Goal: Communication & Community: Ask a question

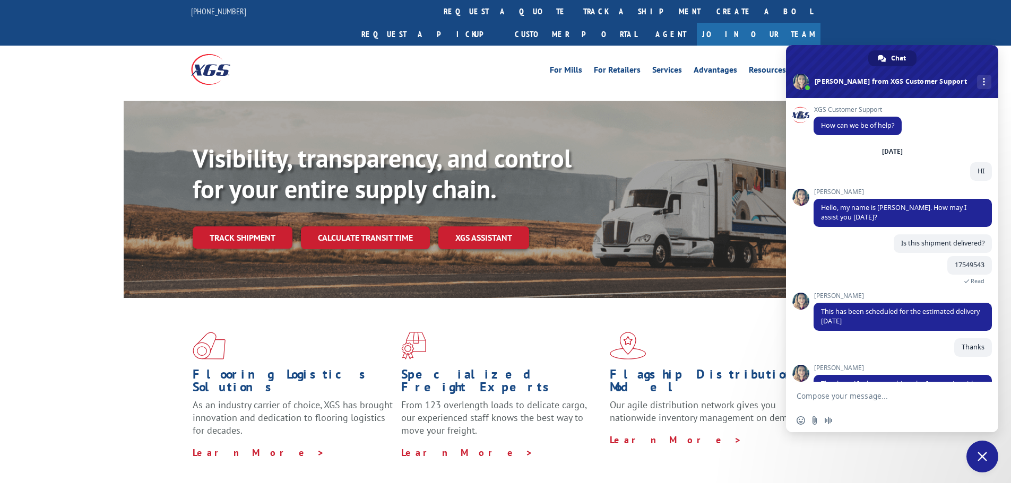
click at [861, 393] on textarea "Compose your message..." at bounding box center [880, 397] width 168 height 10
type textarea "hi"
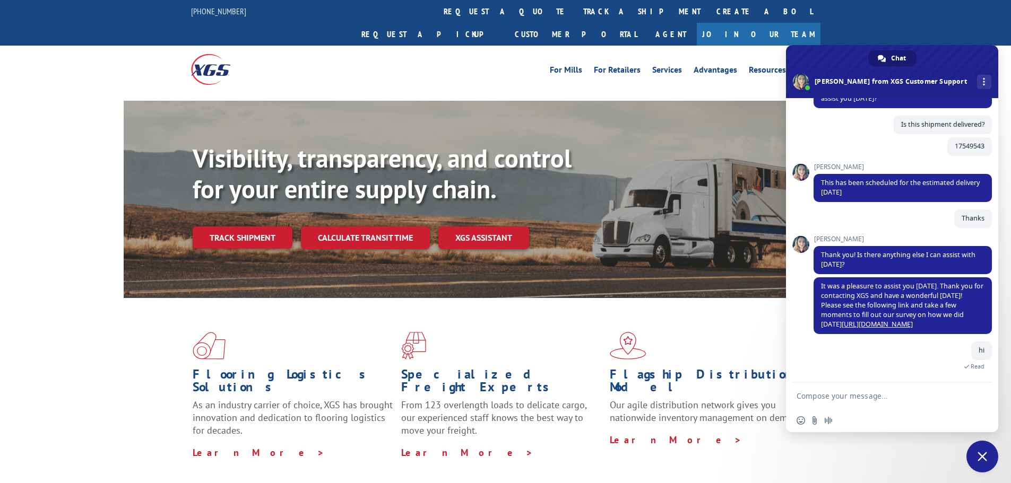
scroll to position [128, 0]
click at [847, 395] on textarea "Compose your message..." at bounding box center [880, 397] width 168 height 10
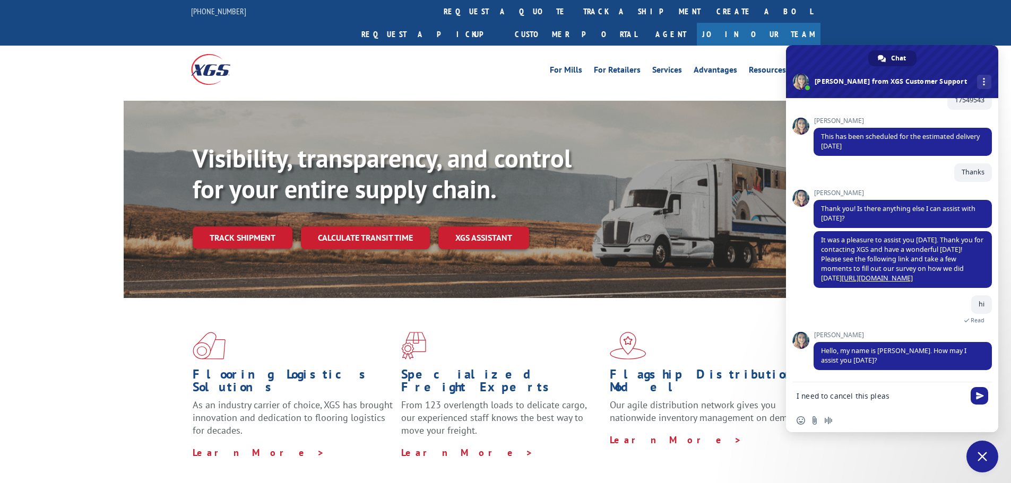
type textarea "I need to cancel this please"
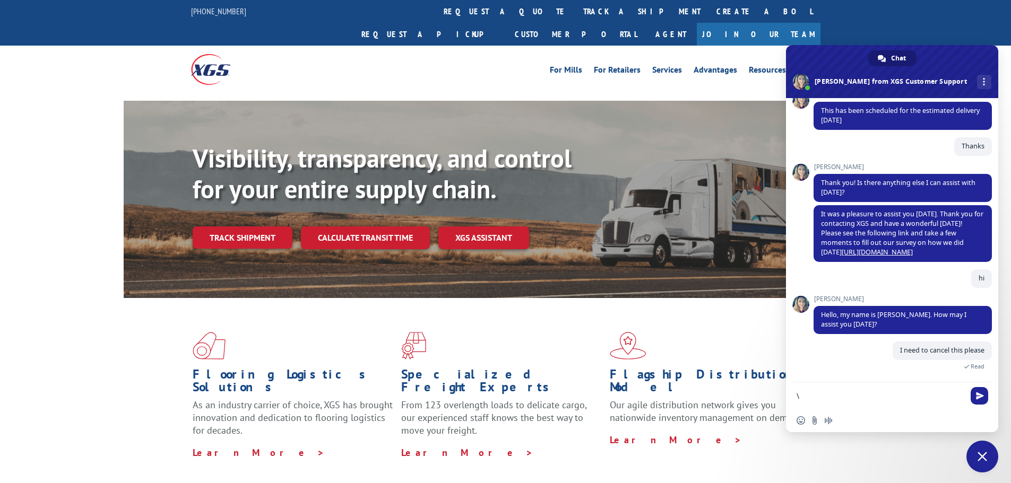
paste textarea "FPX00326760"
type textarea "\FPX00326760"
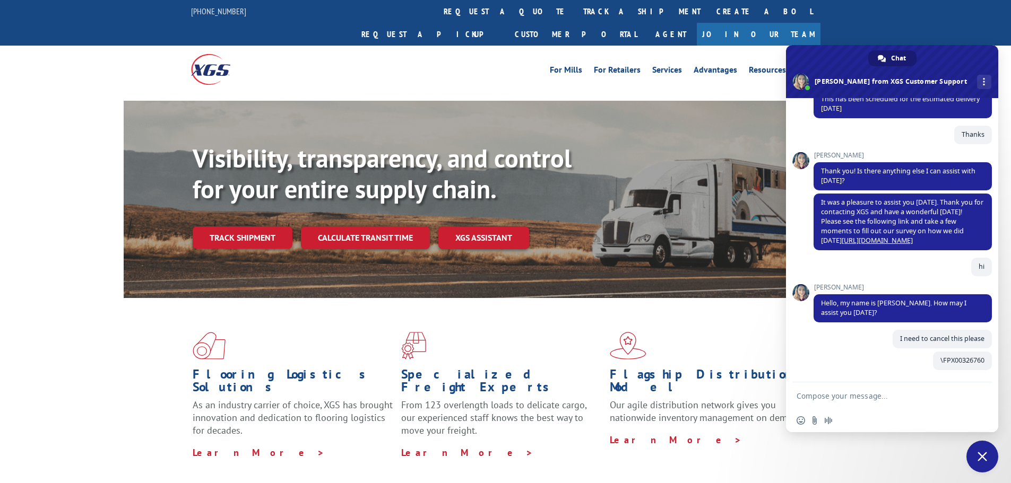
scroll to position [212, 0]
click at [856, 392] on textarea "Compose your message..." at bounding box center [880, 397] width 168 height 10
paste textarea "FPX00326760"
type textarea "FPX00326760"
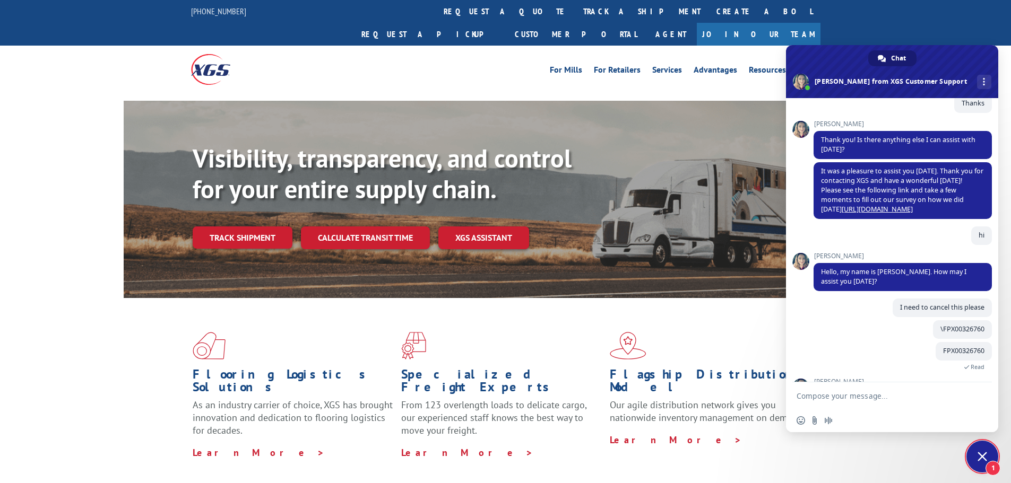
scroll to position [281, 0]
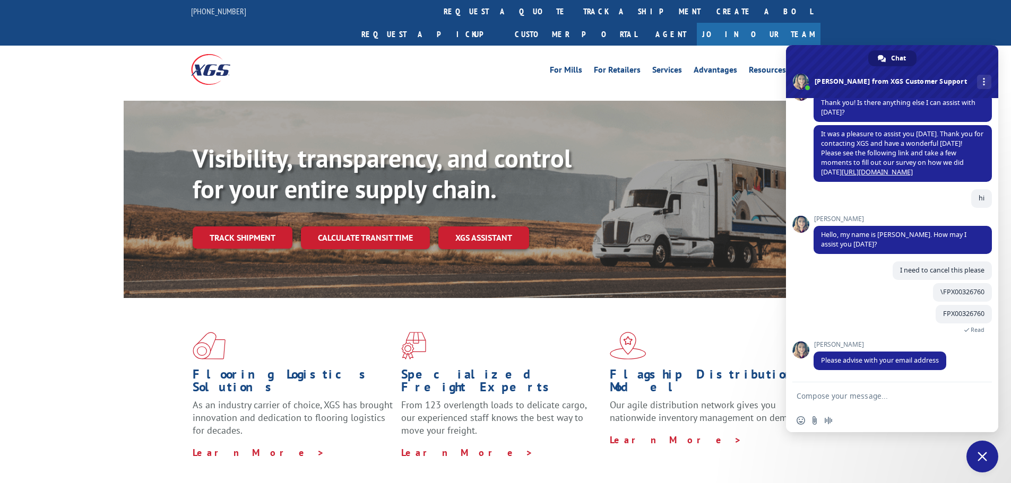
click at [838, 399] on textarea "Compose your message..." at bounding box center [880, 397] width 168 height 10
type textarea "[PERSON_NAME][EMAIL_ADDRESS][PERSON_NAME][DOMAIN_NAME]"
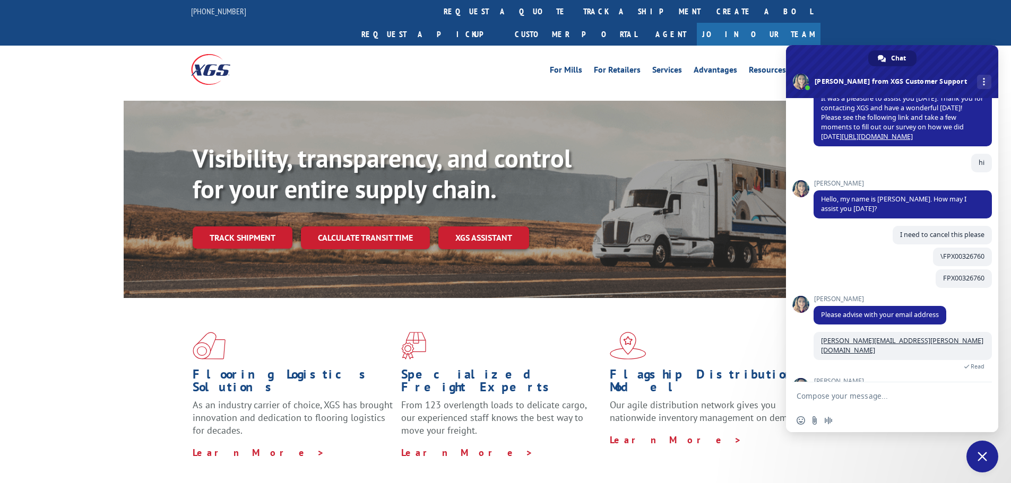
scroll to position [362, 0]
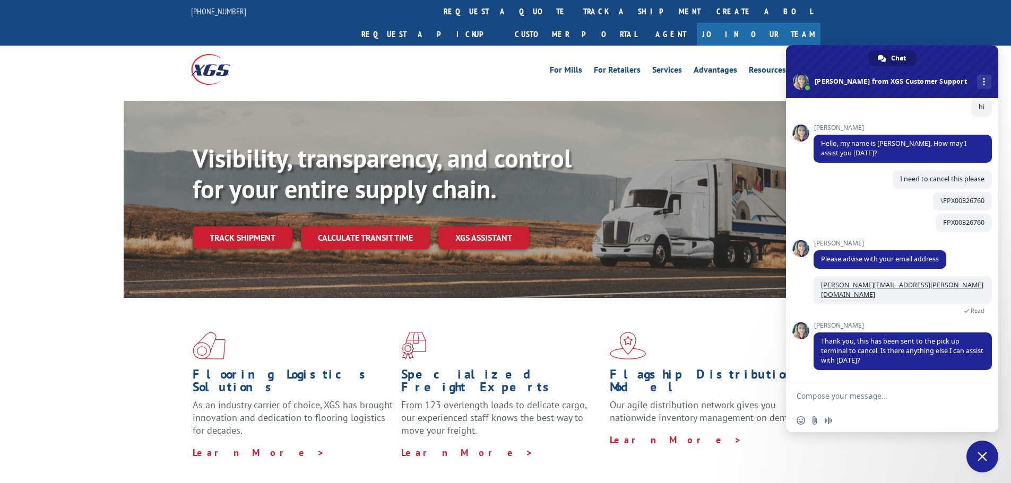
click at [865, 396] on textarea "Compose your message..." at bounding box center [880, 397] width 168 height 10
type textarea "thankss"
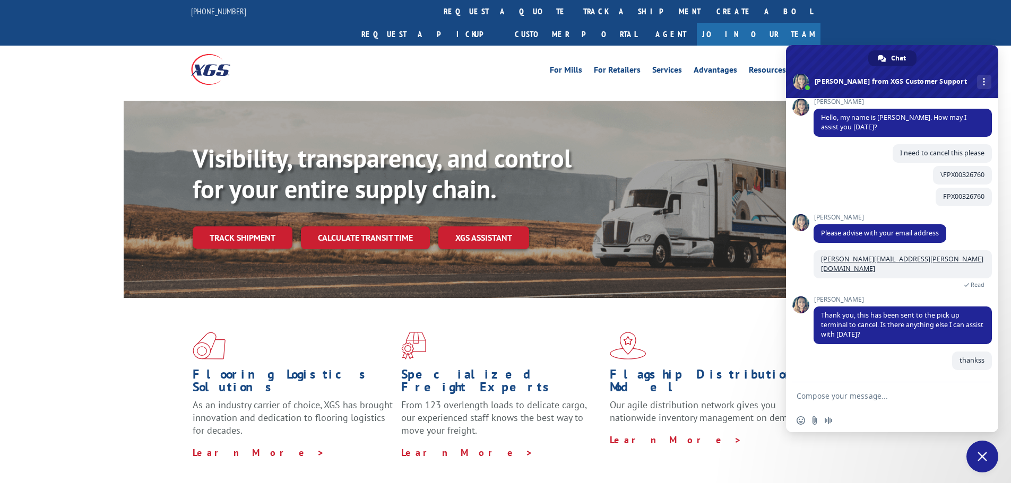
scroll to position [388, 0]
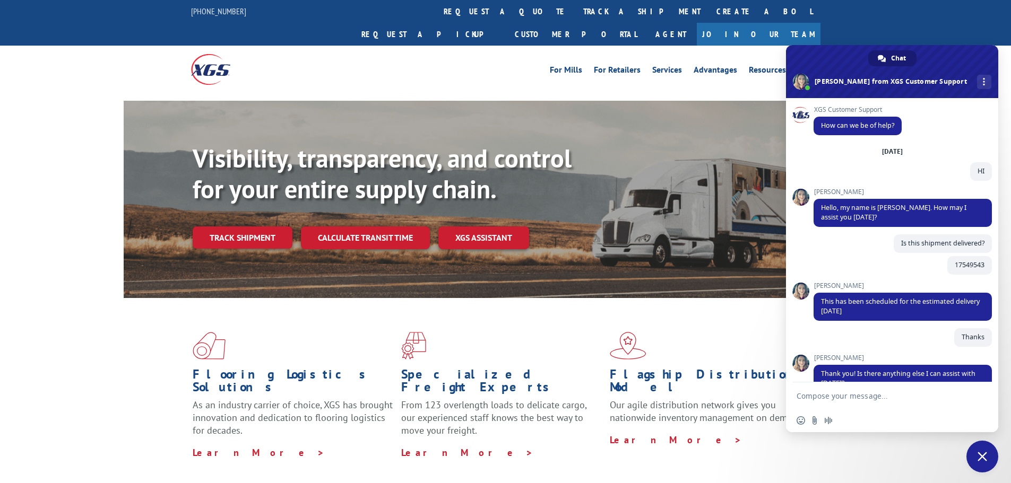
click at [853, 401] on textarea "Compose your message..." at bounding box center [880, 397] width 168 height 10
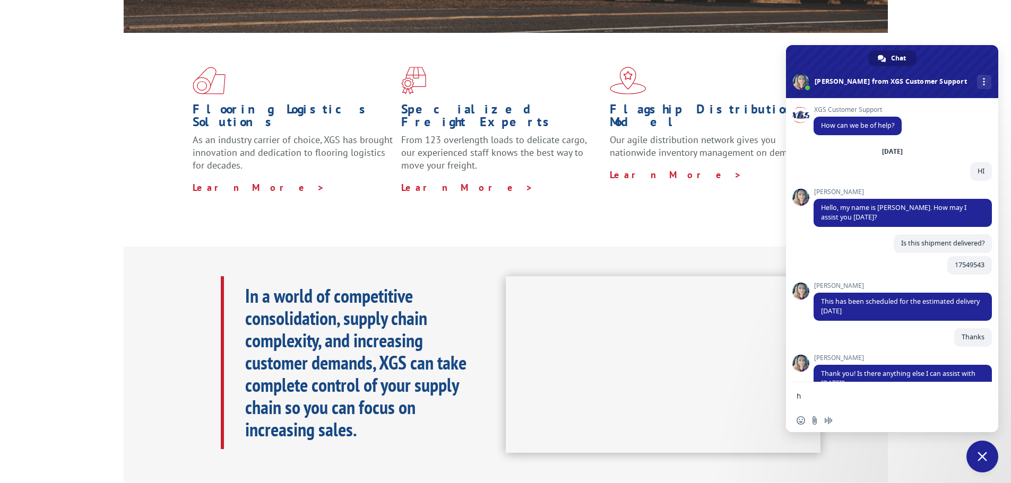
type textarea "hi"
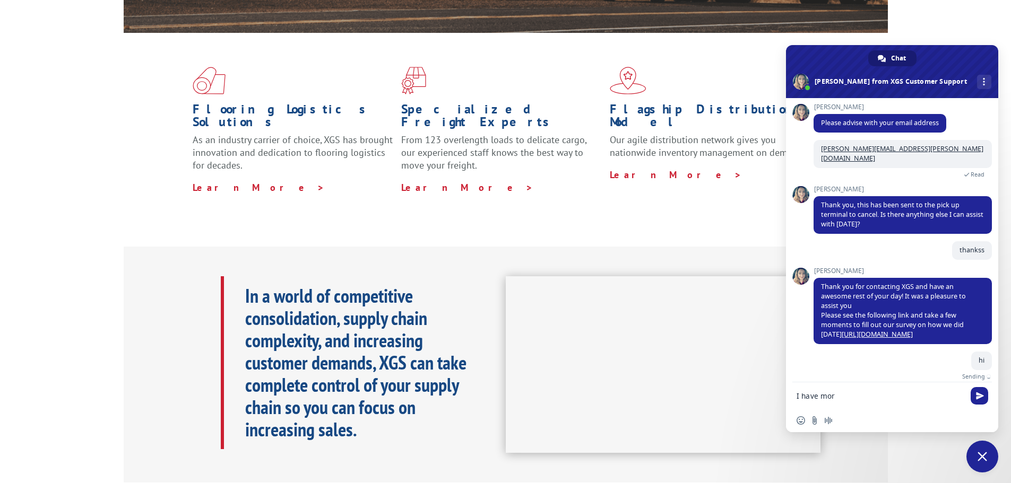
type textarea "I have more"
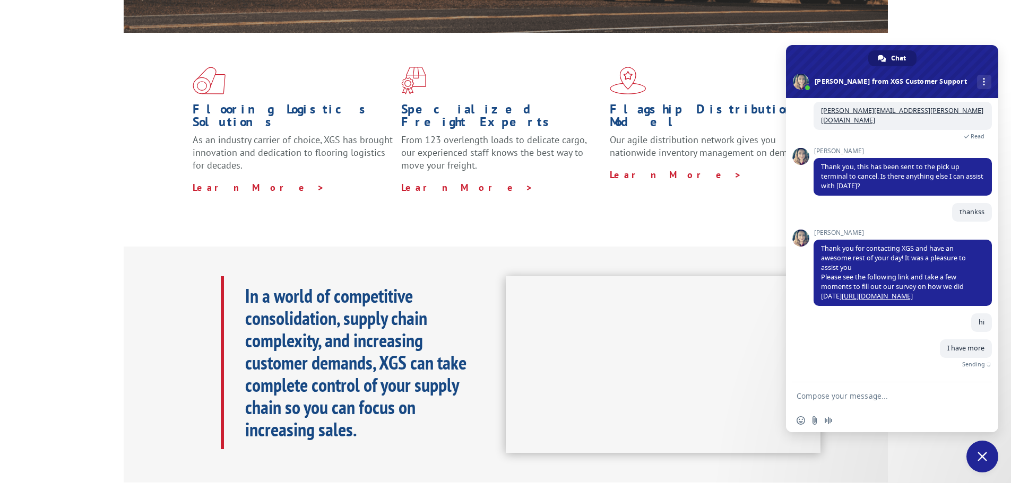
scroll to position [520, 0]
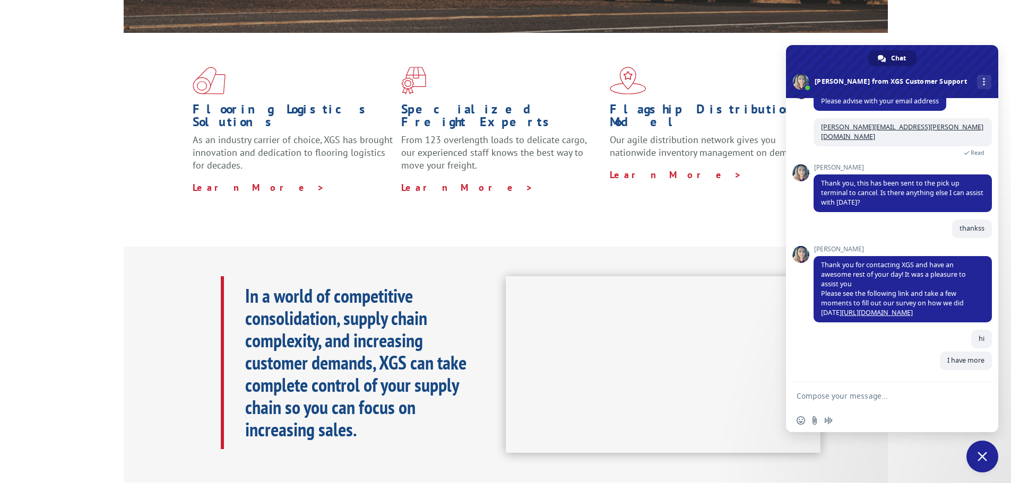
paste textarea "FPX00326762"
type textarea "FPX00326762"
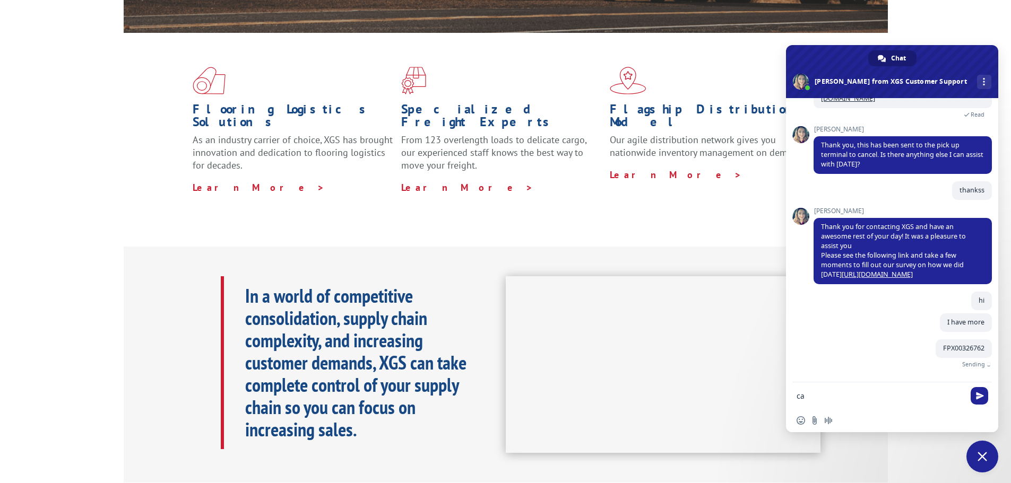
scroll to position [542, 0]
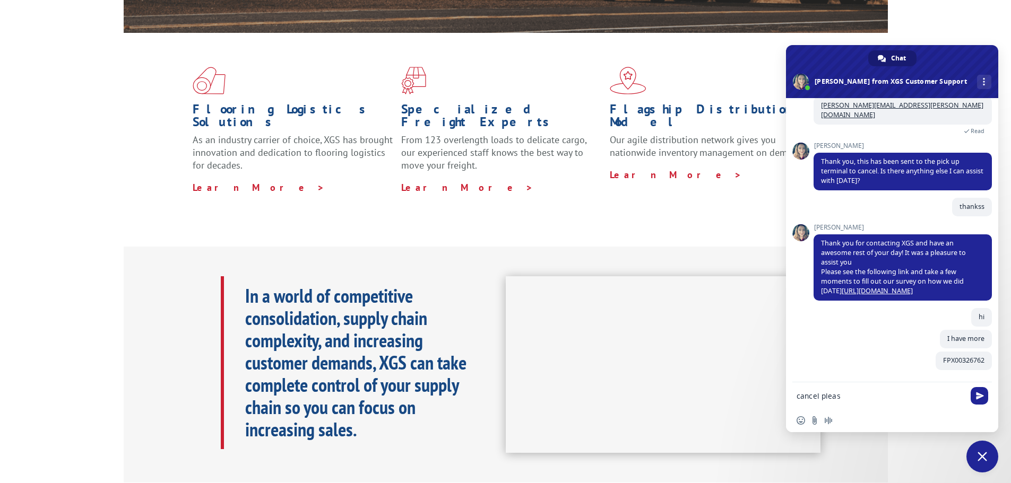
type textarea "cancel please"
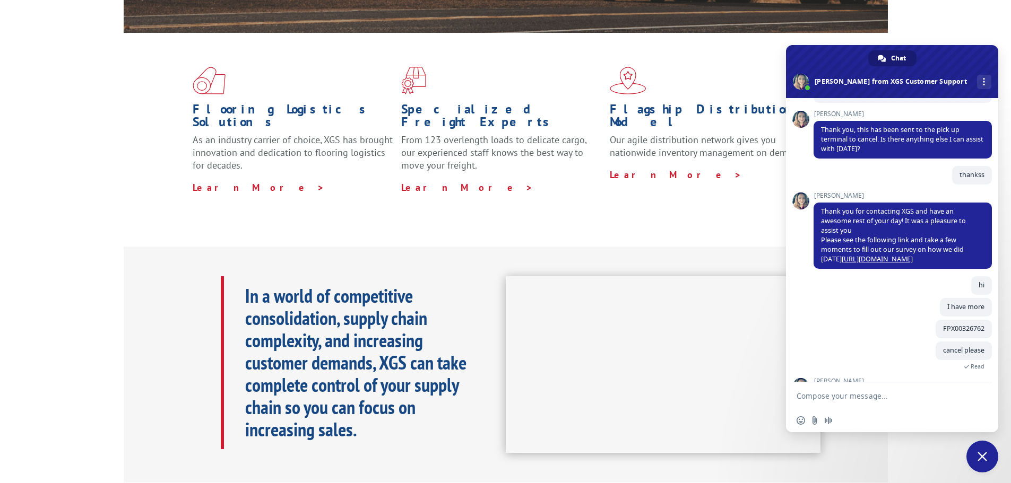
scroll to position [610, 0]
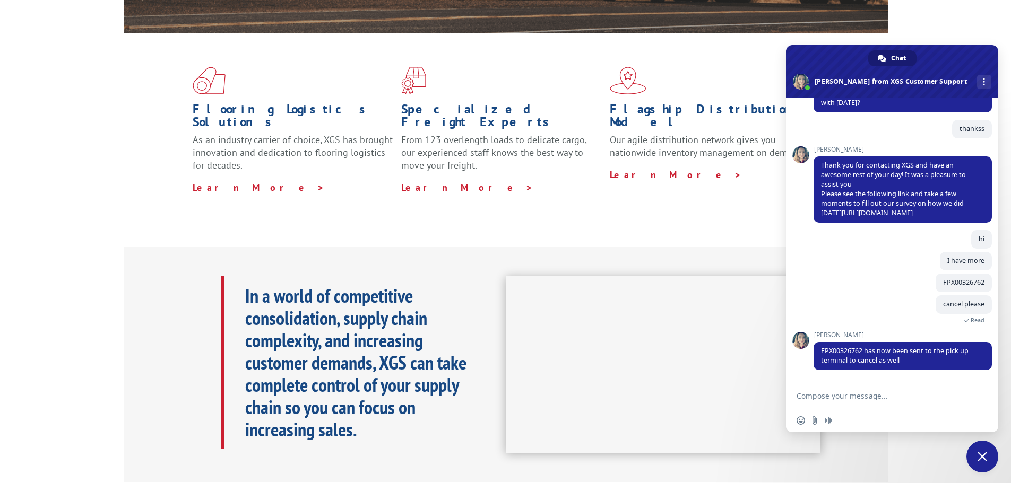
click at [874, 390] on form at bounding box center [880, 397] width 168 height 29
click at [881, 395] on textarea "Compose your message..." at bounding box center [880, 397] width 168 height 10
type textarea "I have oone more"
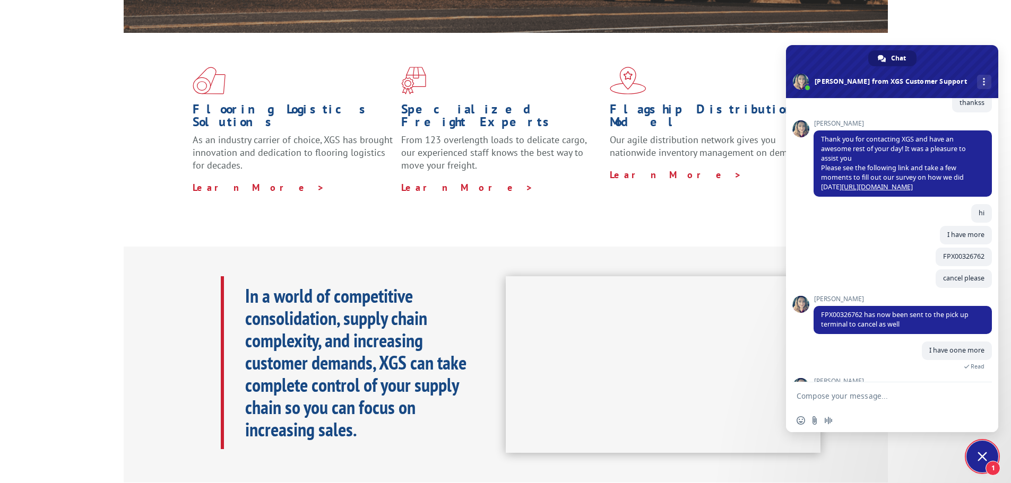
scroll to position [673, 0]
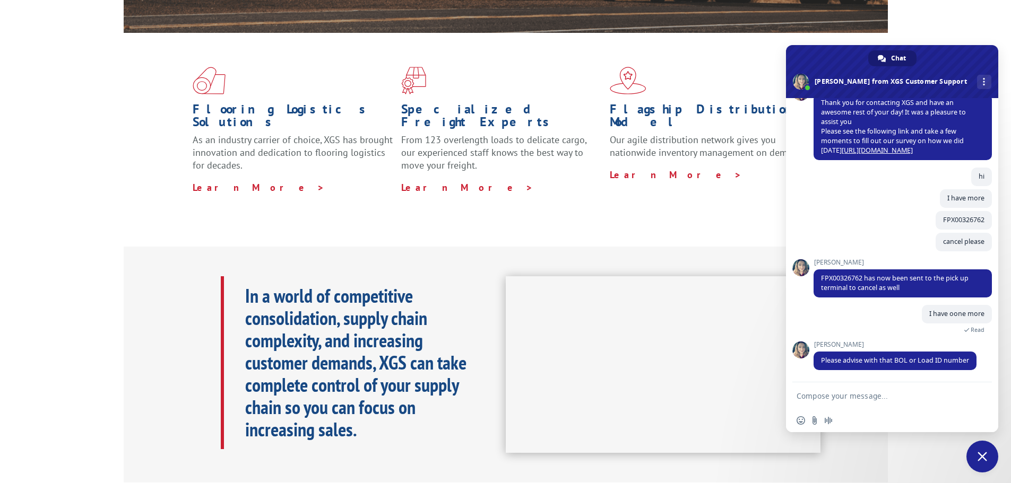
paste textarea "FPX00326755"
type textarea "FPX00326755"
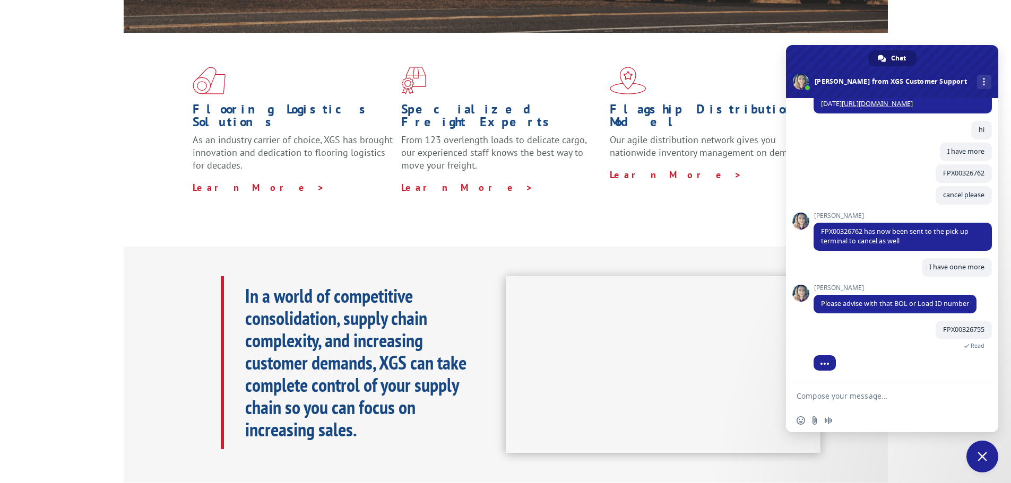
scroll to position [666, 0]
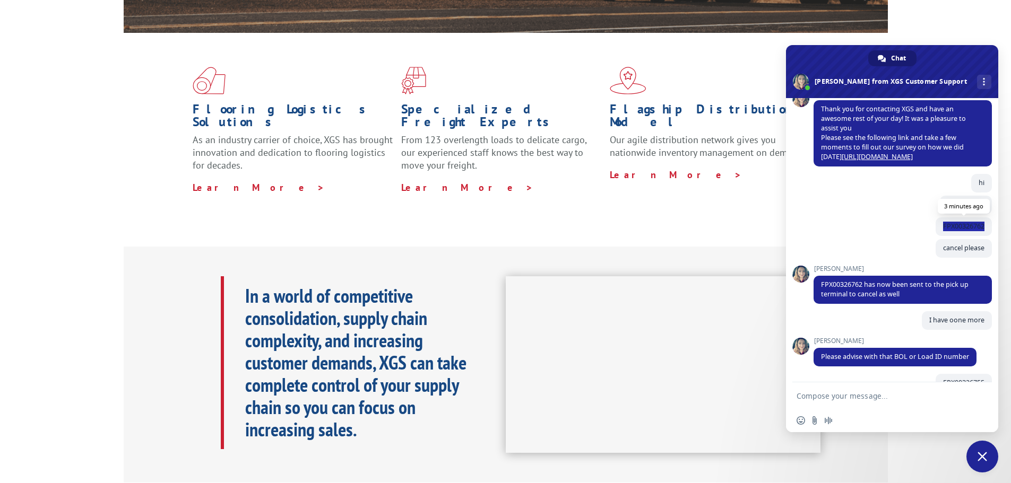
drag, startPoint x: 976, startPoint y: 228, endPoint x: 935, endPoint y: 228, distance: 41.4
click at [935, 228] on span "FPX00326762" at bounding box center [963, 227] width 56 height 19
copy span "FPX00326762"
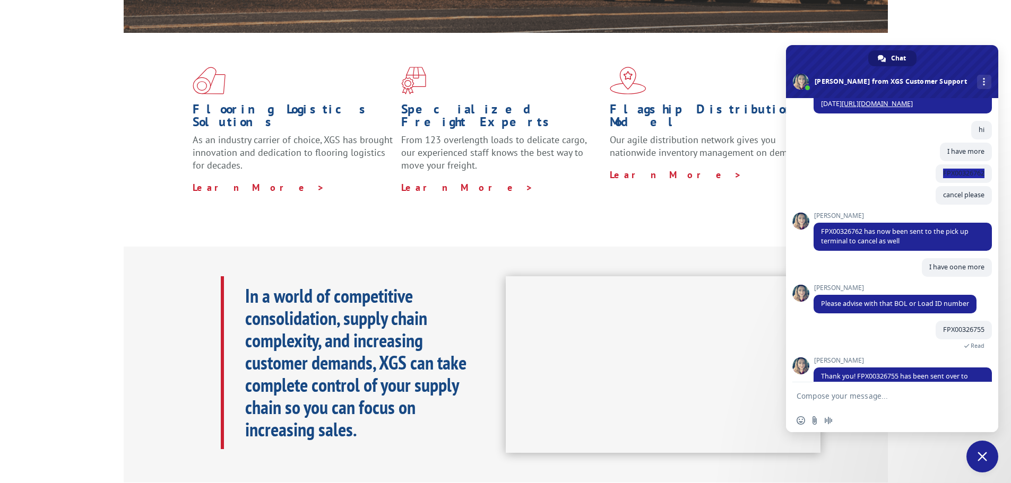
scroll to position [745, 0]
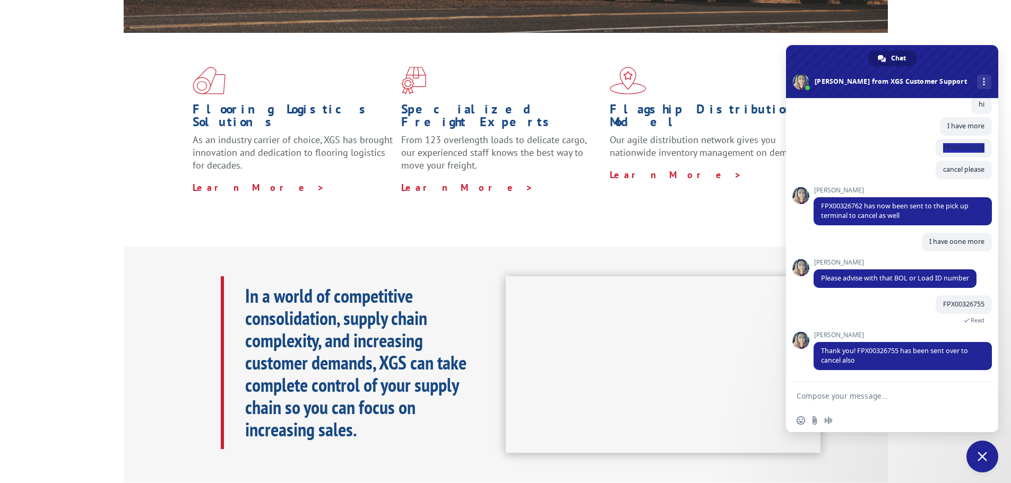
click at [857, 397] on textarea "Compose your message..." at bounding box center [880, 397] width 168 height 10
type textarea "Thanks"
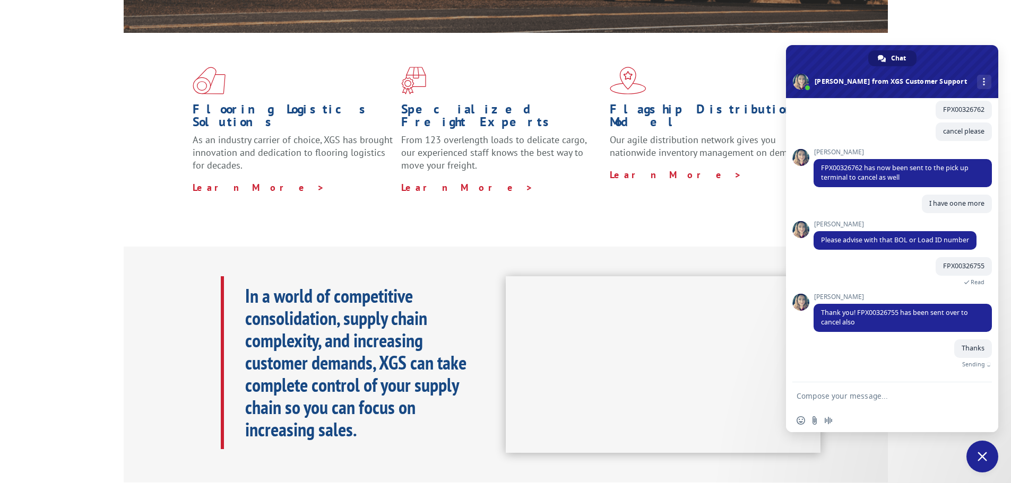
scroll to position [771, 0]
